Goal: Navigation & Orientation: Find specific page/section

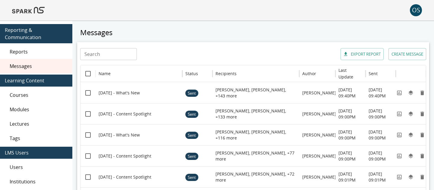
click at [35, 9] on img at bounding box center [28, 10] width 33 height 14
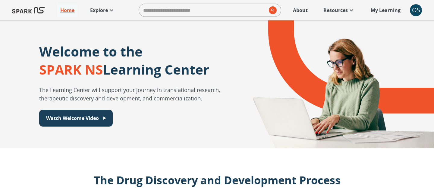
click at [383, 10] on p "My Learning" at bounding box center [385, 10] width 30 height 7
